Goal: Find specific page/section

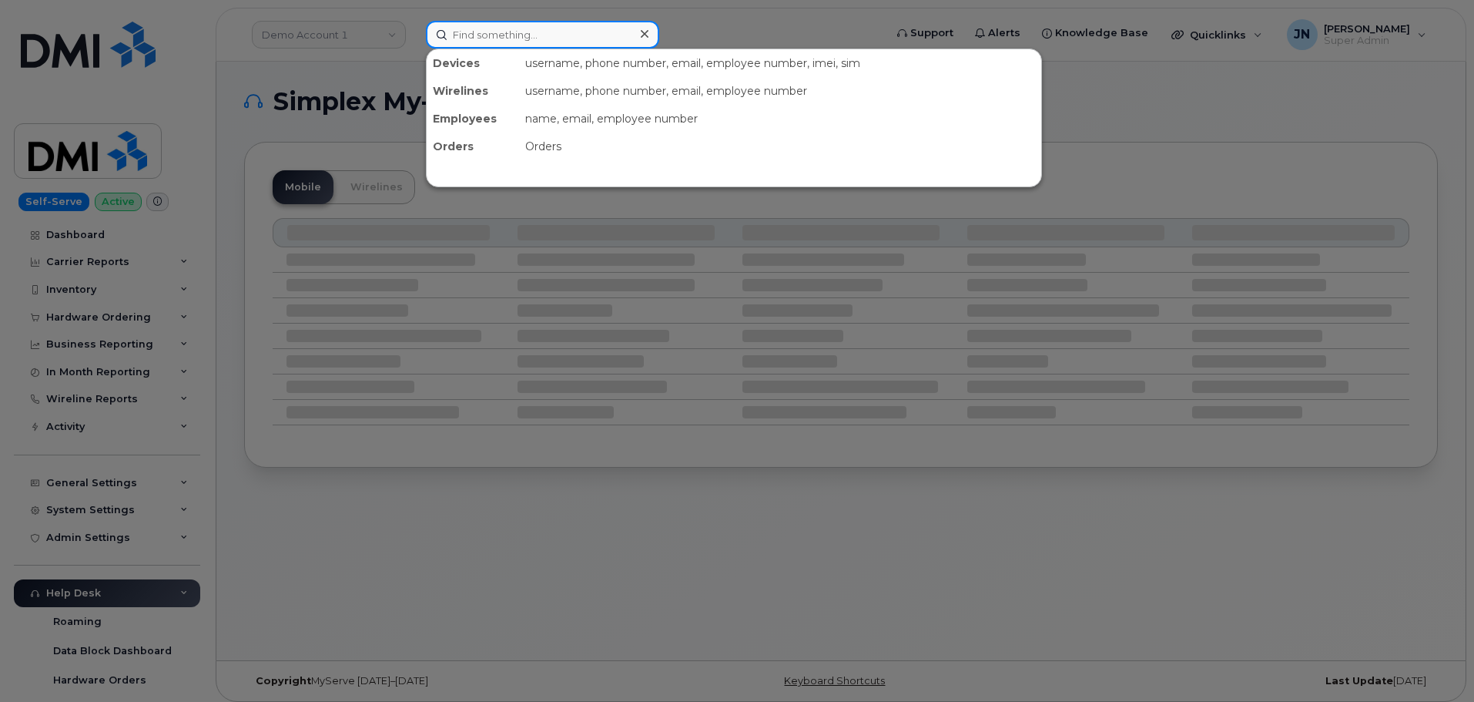
click at [485, 39] on input at bounding box center [542, 35] width 233 height 28
paste input "7807282180"
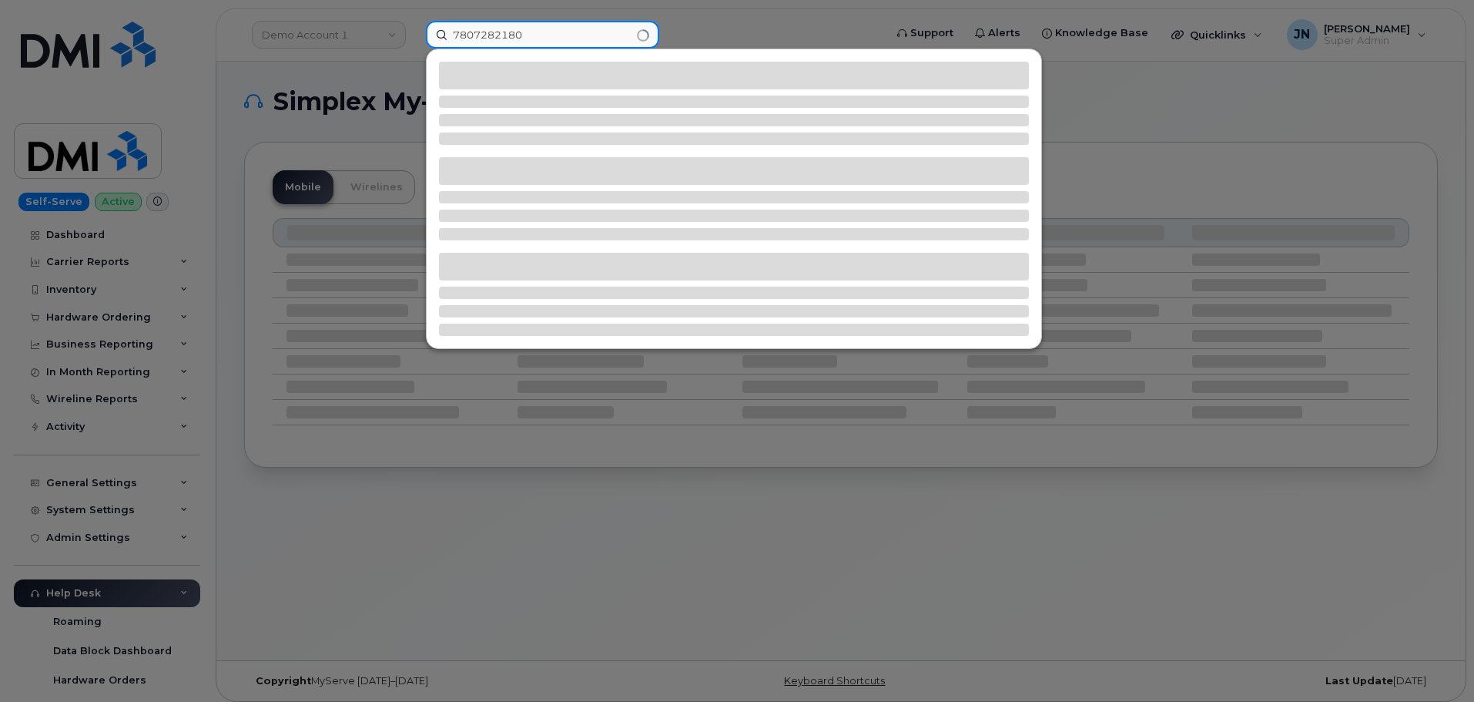
type input "7807282180"
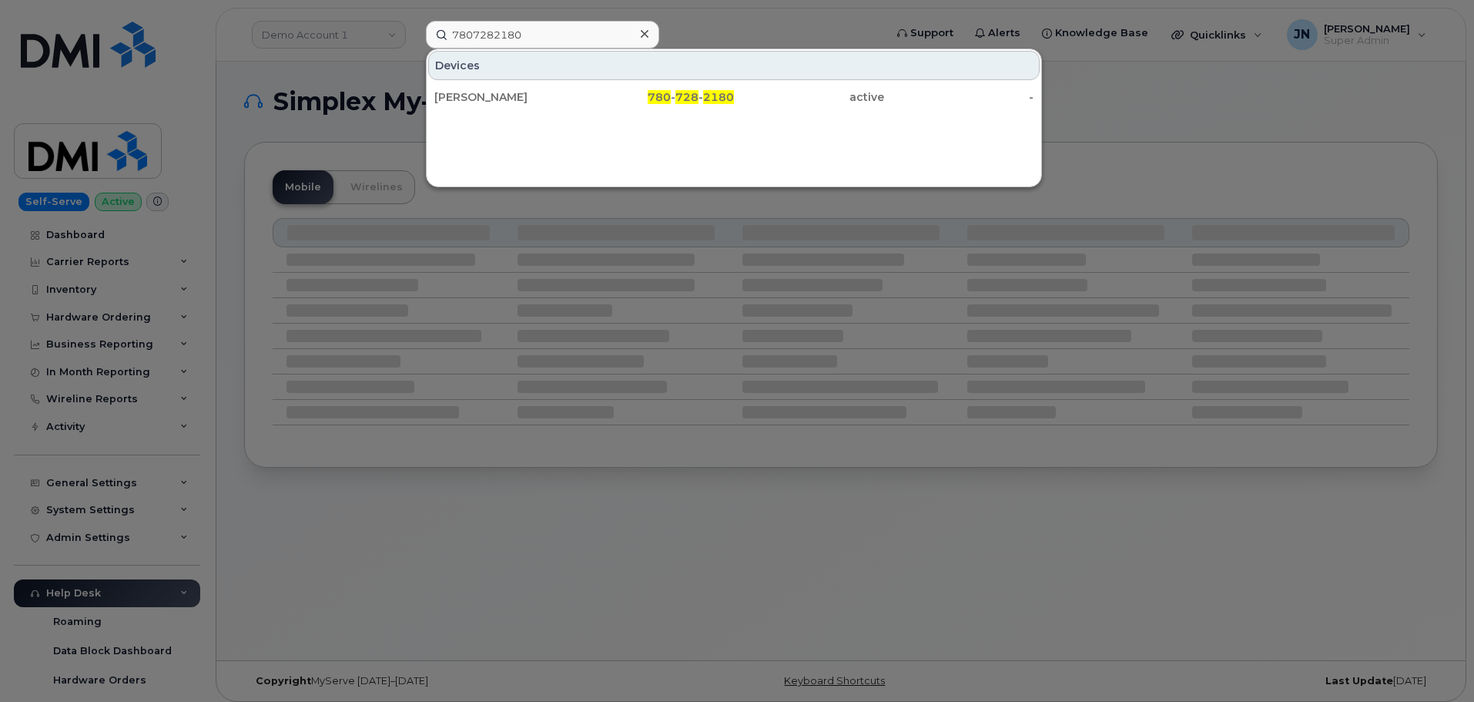
drag, startPoint x: 538, startPoint y: 100, endPoint x: 650, endPoint y: 194, distance: 146.6
click at [538, 100] on div "[PERSON_NAME]" at bounding box center [509, 96] width 150 height 15
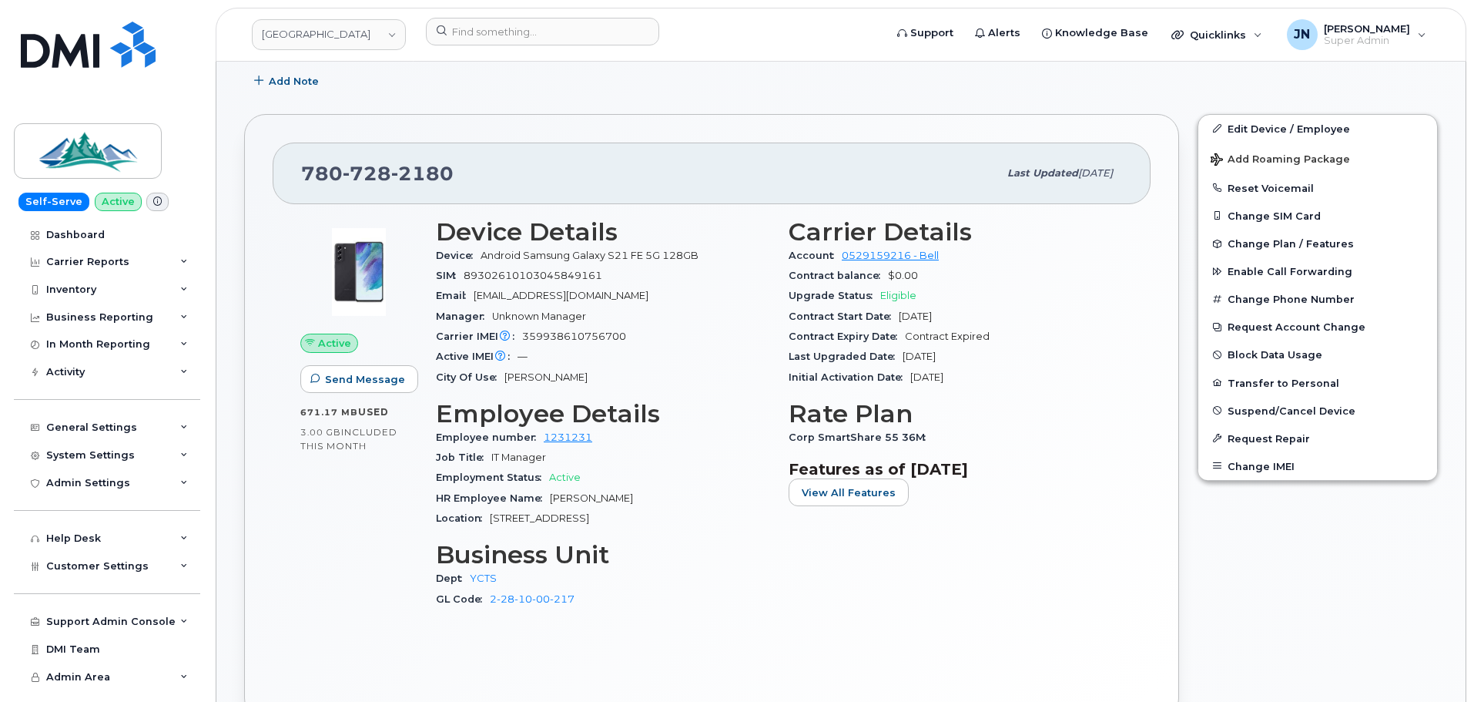
scroll to position [411, 0]
